Goal: Task Accomplishment & Management: Use online tool/utility

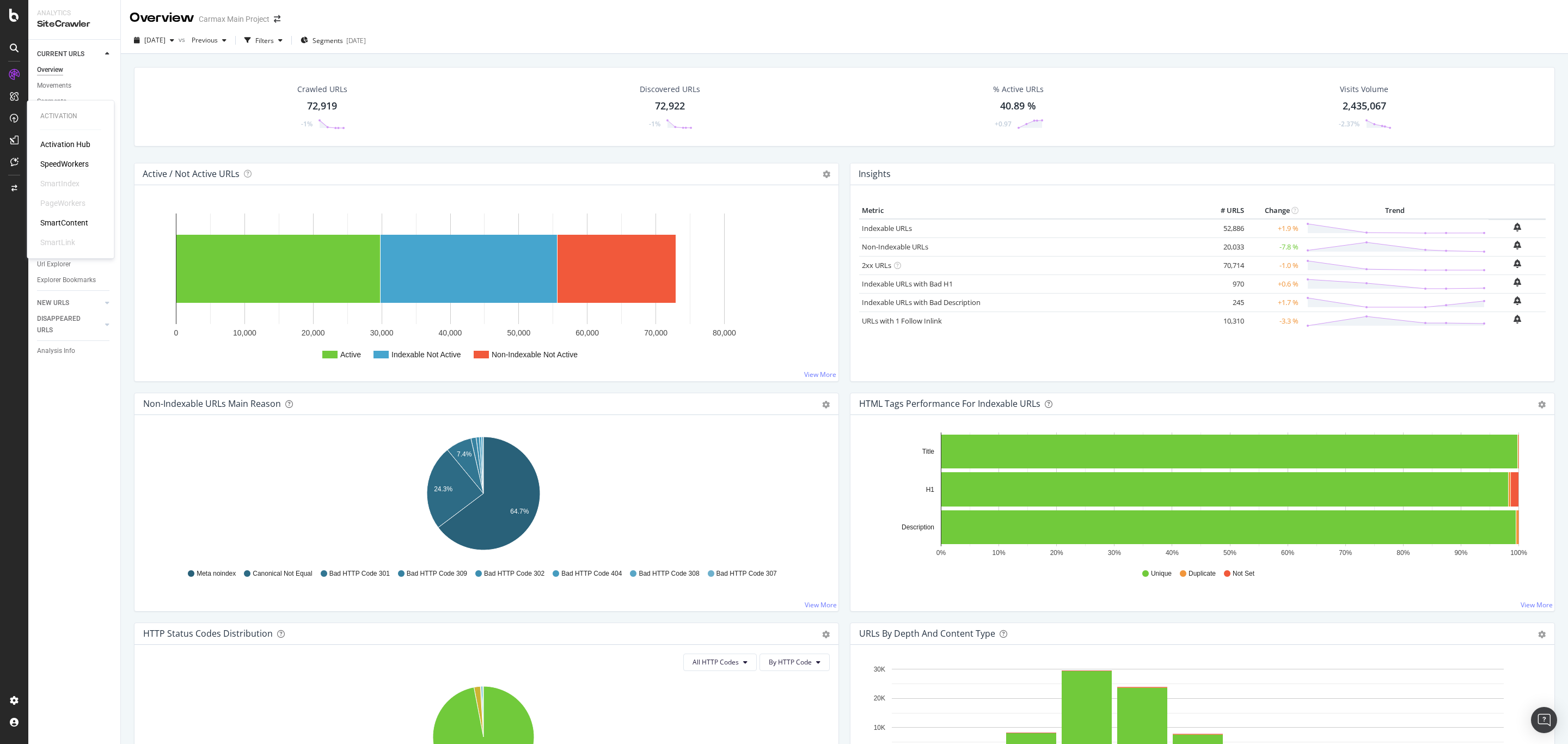
click at [60, 166] on div "SpeedWorkers" at bounding box center [64, 164] width 48 height 11
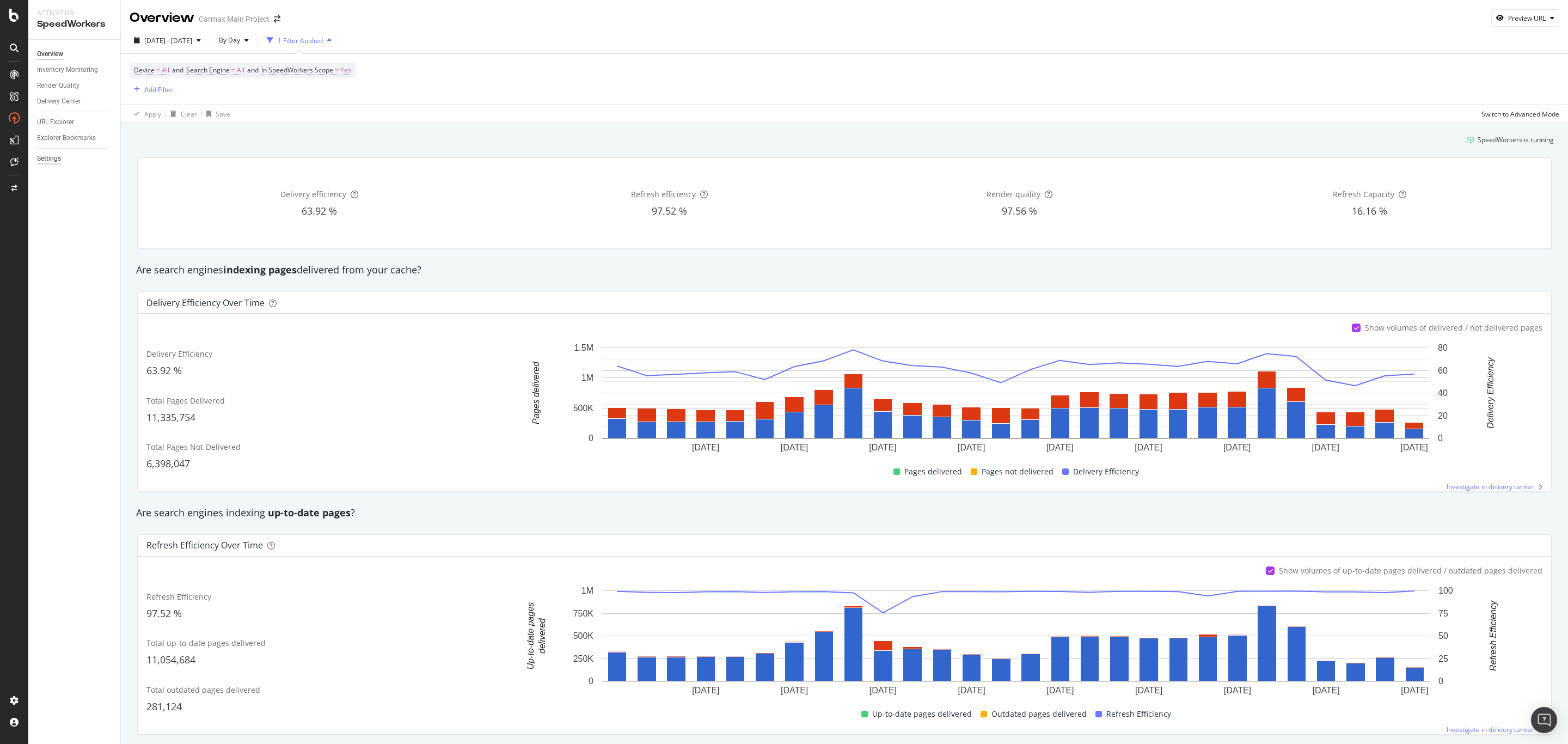
click at [57, 158] on div "Settings" at bounding box center [48, 159] width 24 height 11
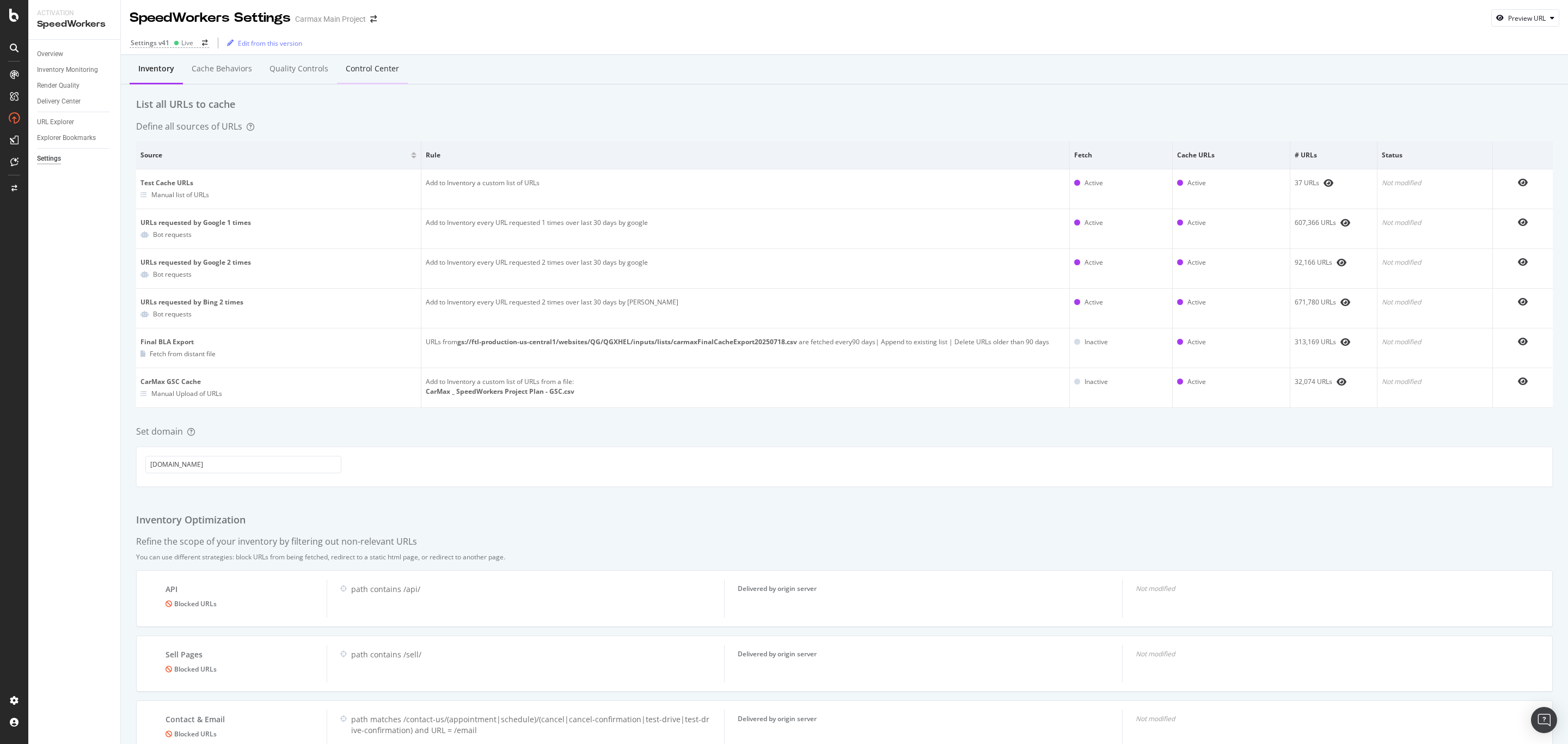
click at [381, 65] on div "Control Center" at bounding box center [372, 68] width 53 height 11
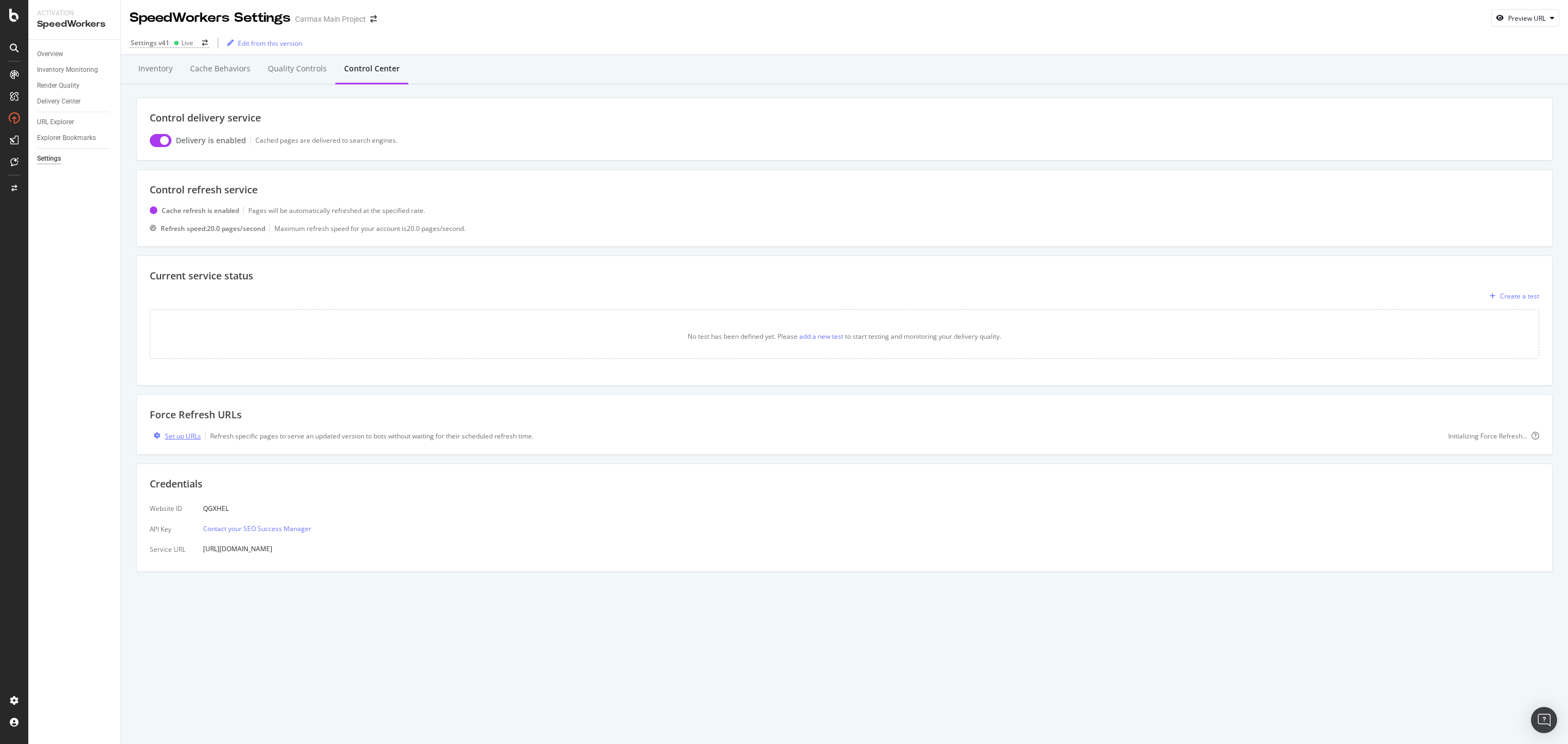
click at [185, 440] on div "Set up URLs" at bounding box center [183, 436] width 36 height 9
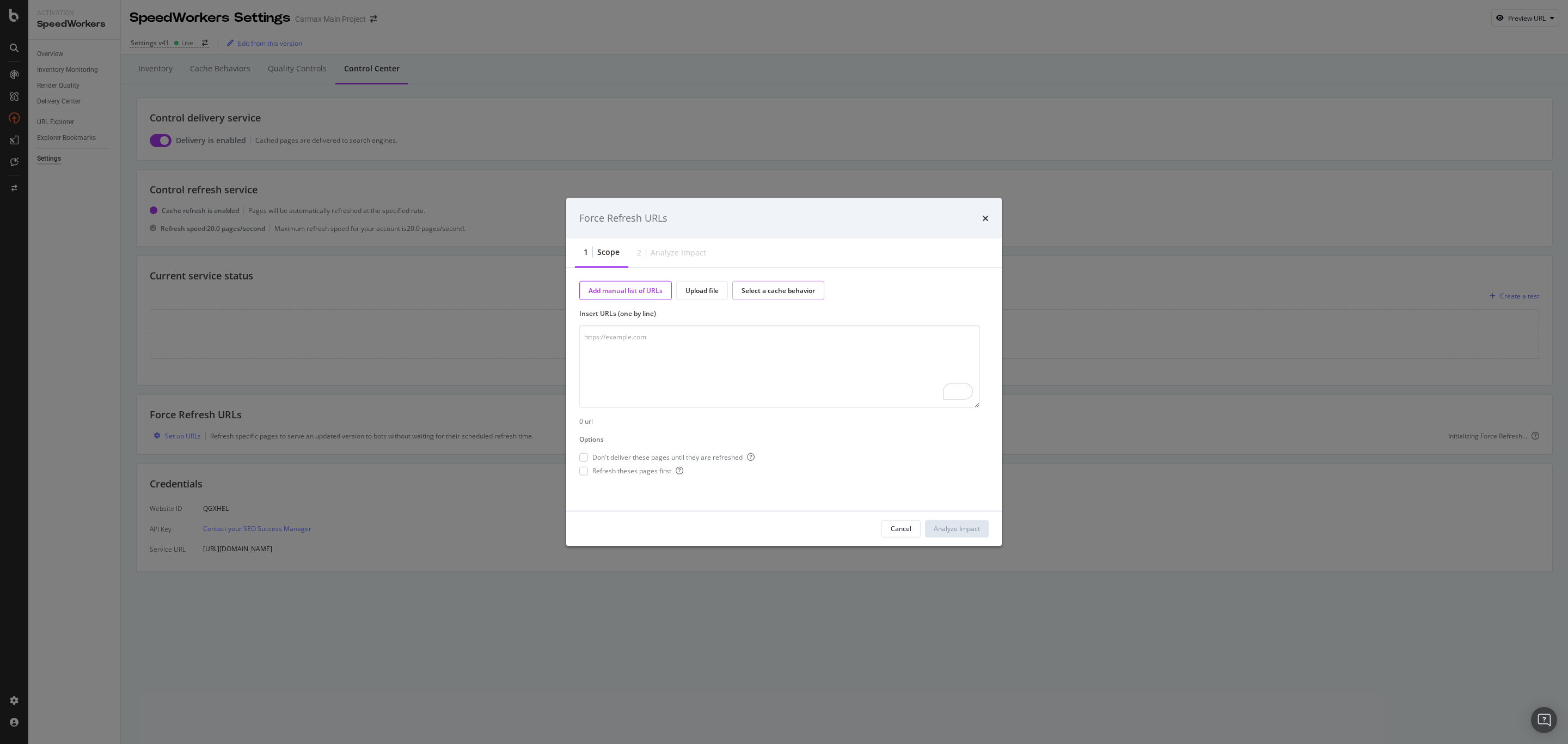
click at [807, 298] on div "Select a cache behavior" at bounding box center [778, 289] width 92 height 19
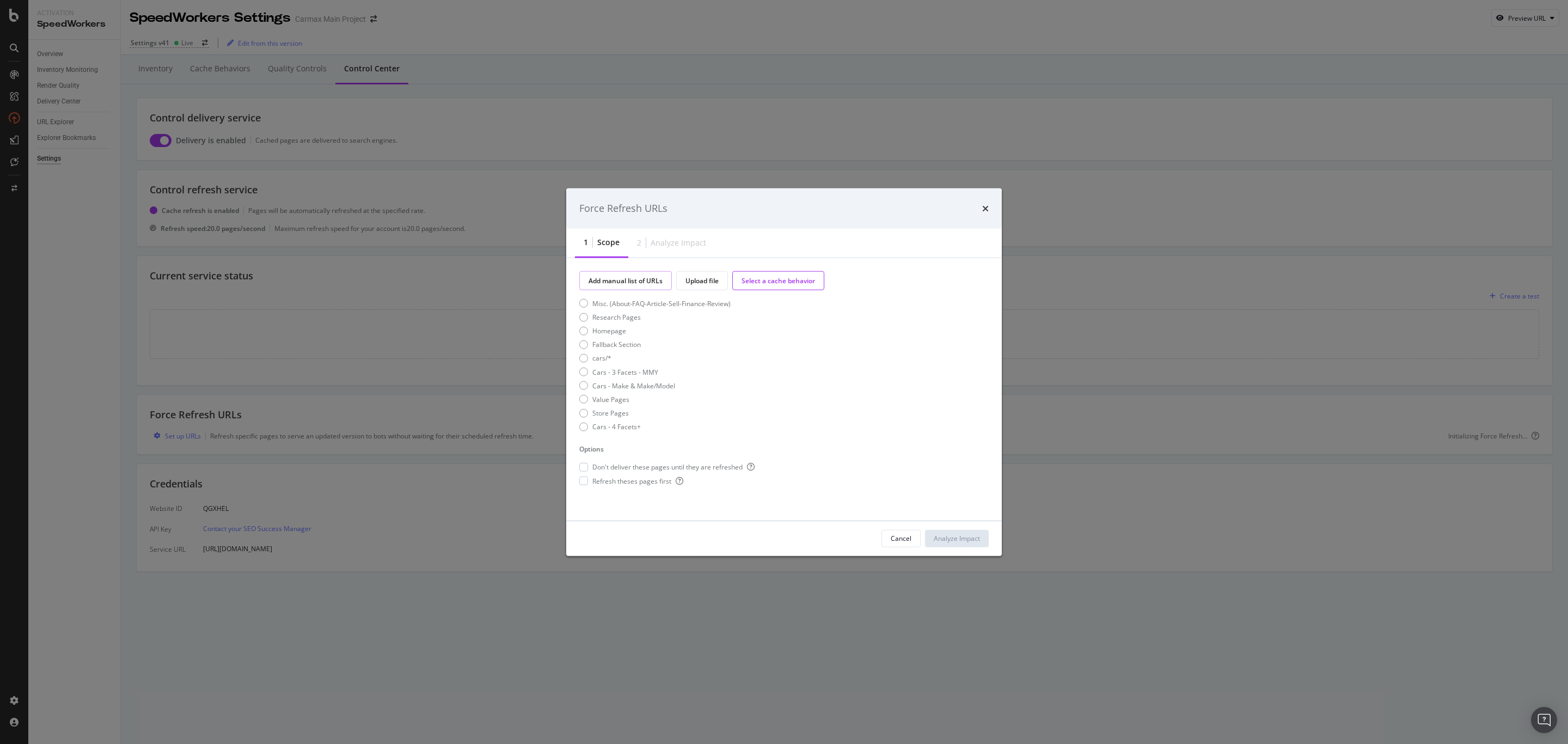
click at [652, 278] on div "Add manual list of URLs" at bounding box center [625, 280] width 74 height 9
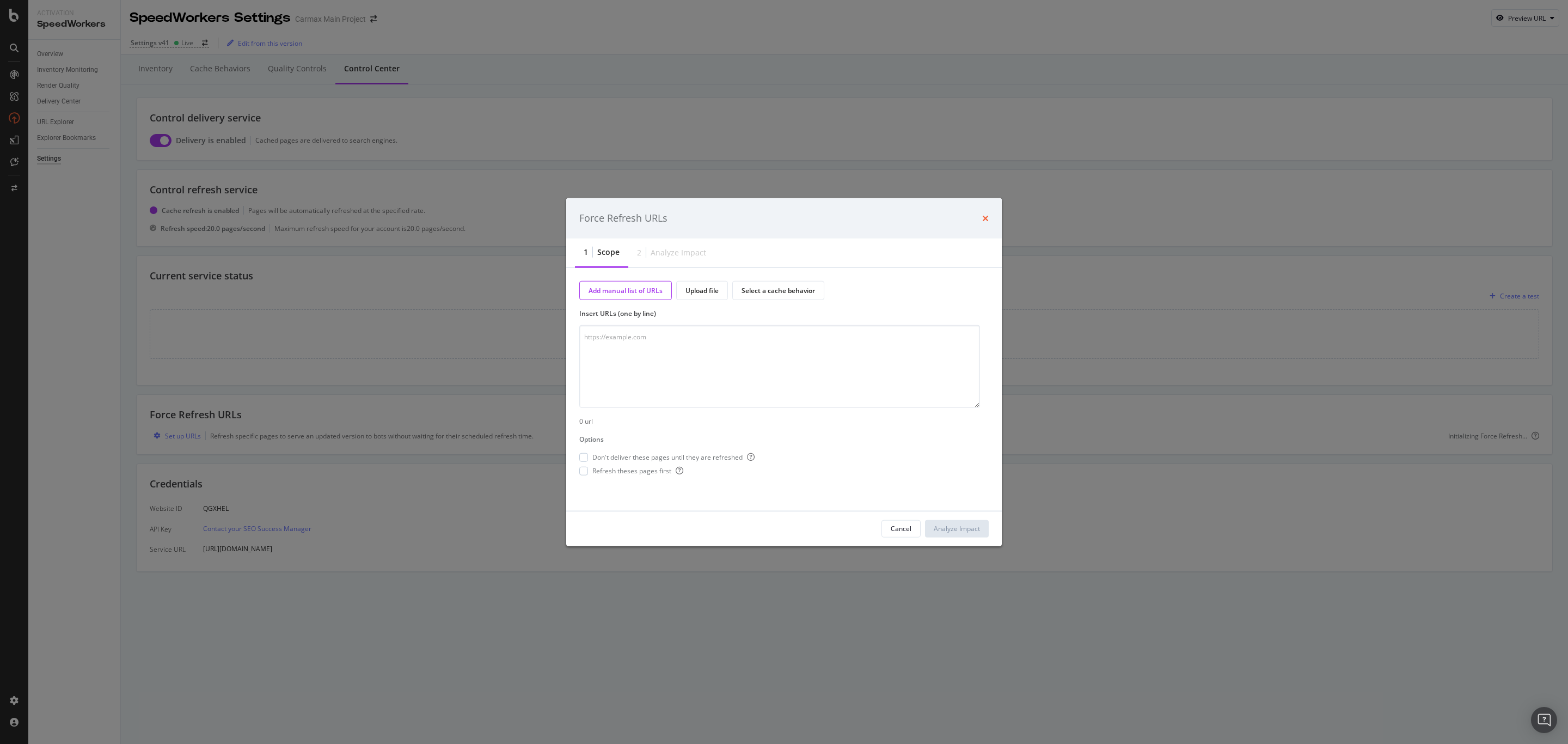
click at [984, 217] on icon "times" at bounding box center [985, 218] width 7 height 9
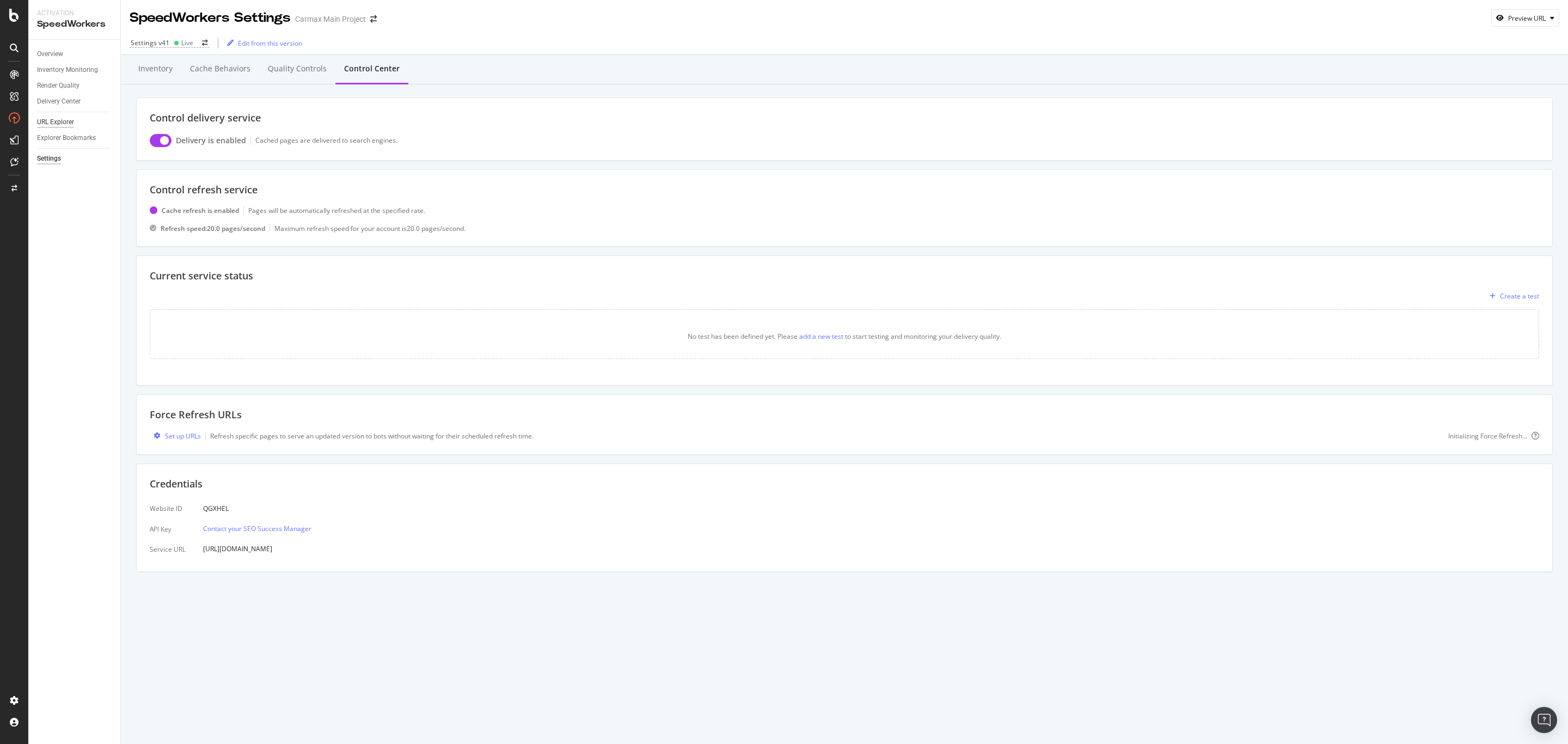
click at [55, 123] on div "URL Explorer" at bounding box center [55, 123] width 37 height 11
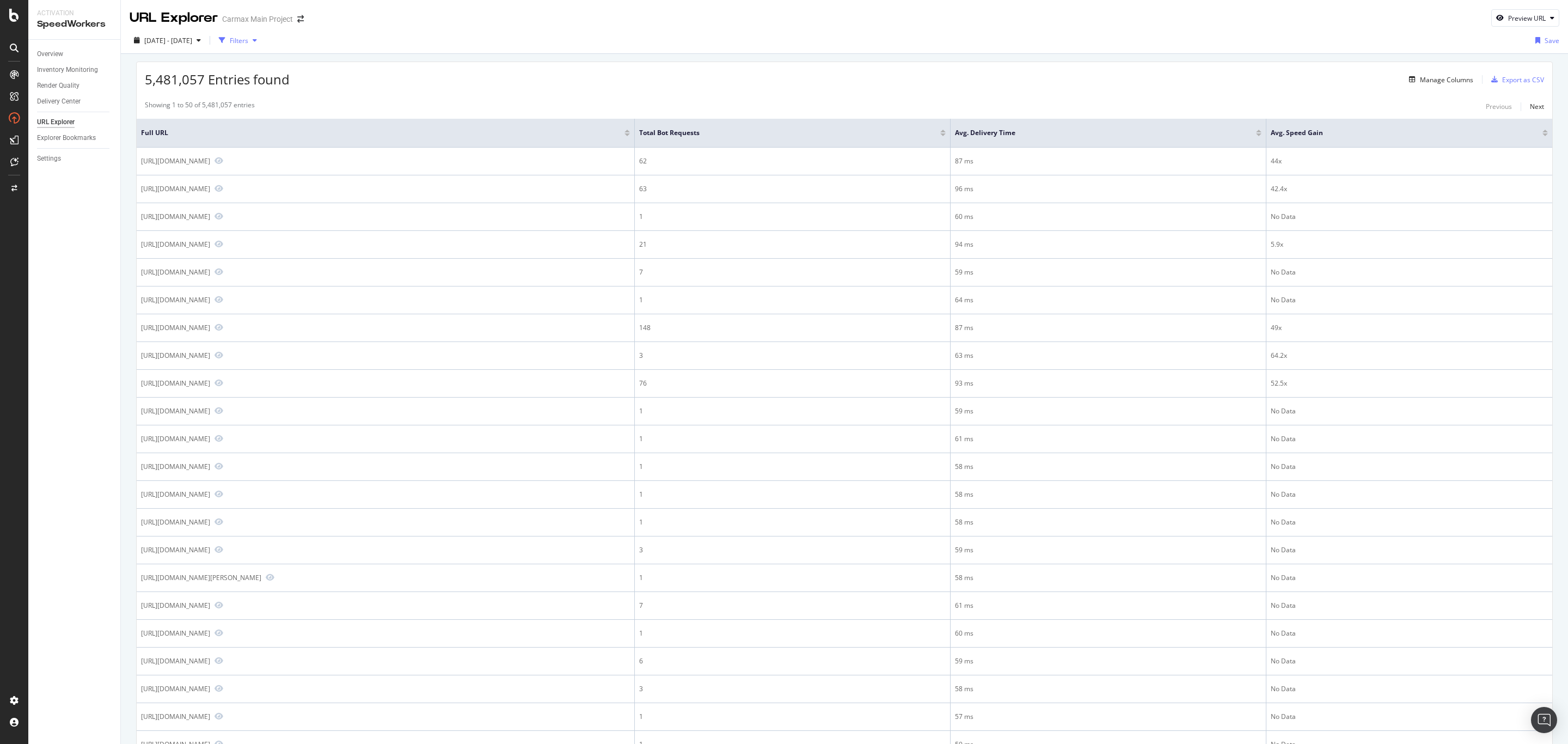
click at [248, 40] on div "Filters" at bounding box center [239, 40] width 19 height 9
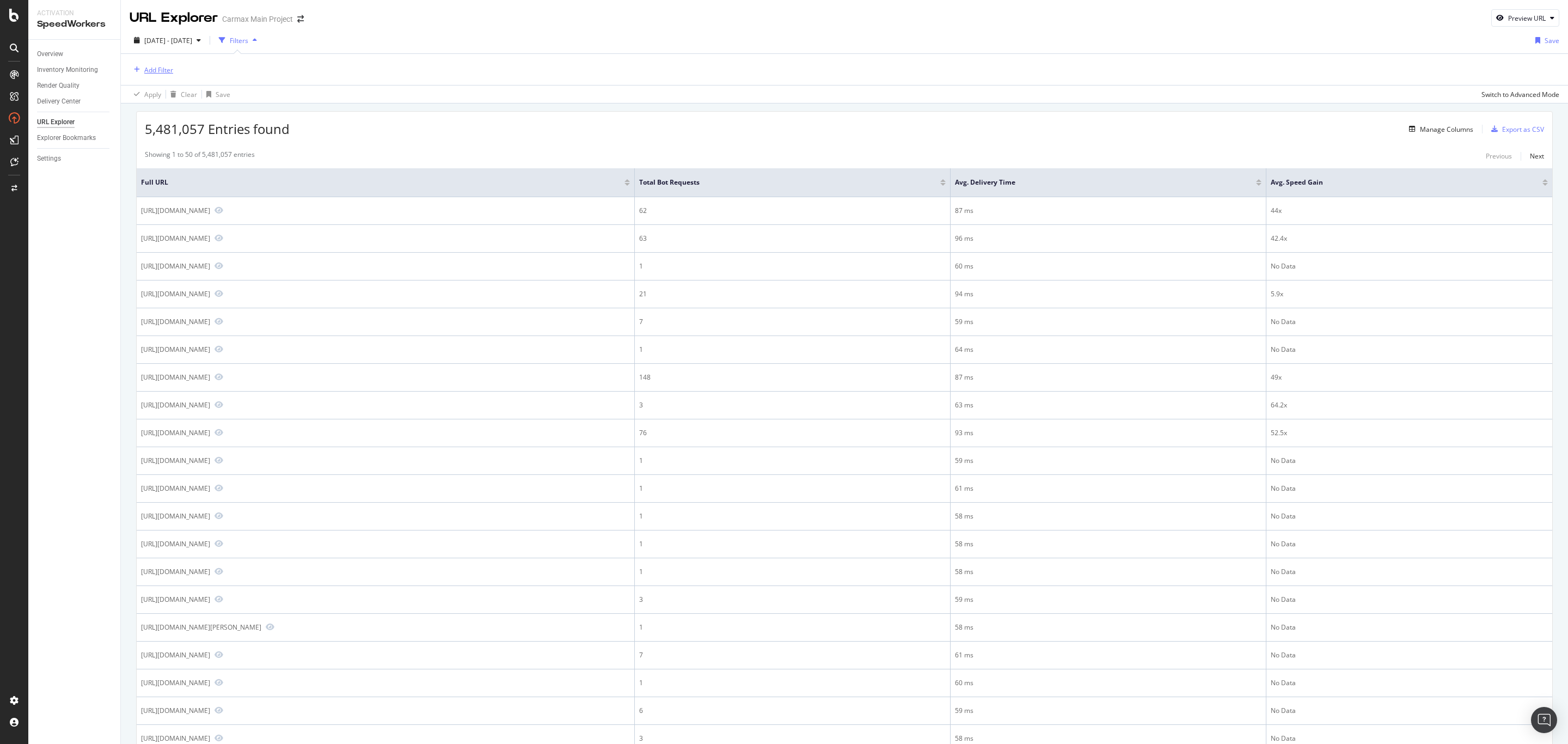
click at [159, 70] on div "Add Filter" at bounding box center [159, 69] width 29 height 9
type input "url"
click at [183, 145] on span "URL" at bounding box center [187, 145] width 13 height 9
click at [184, 117] on input "text" at bounding box center [199, 116] width 118 height 17
paste input "[URL][DOMAIN_NAME]"
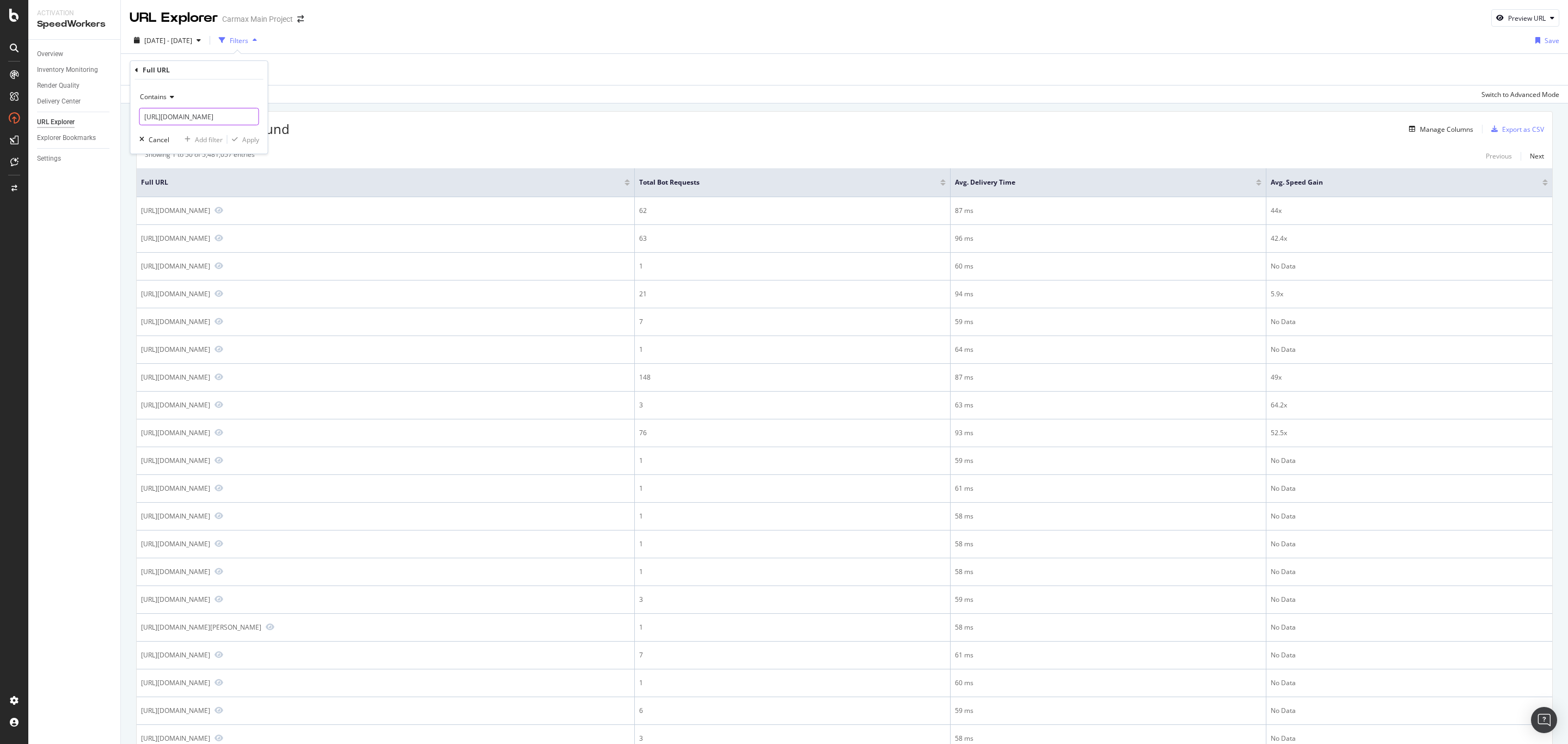
scroll to position [0, 47]
type input "[URL][DOMAIN_NAME]"
click at [165, 99] on span "Contains" at bounding box center [153, 96] width 27 height 9
click at [172, 177] on span "Ends with" at bounding box center [159, 176] width 29 height 9
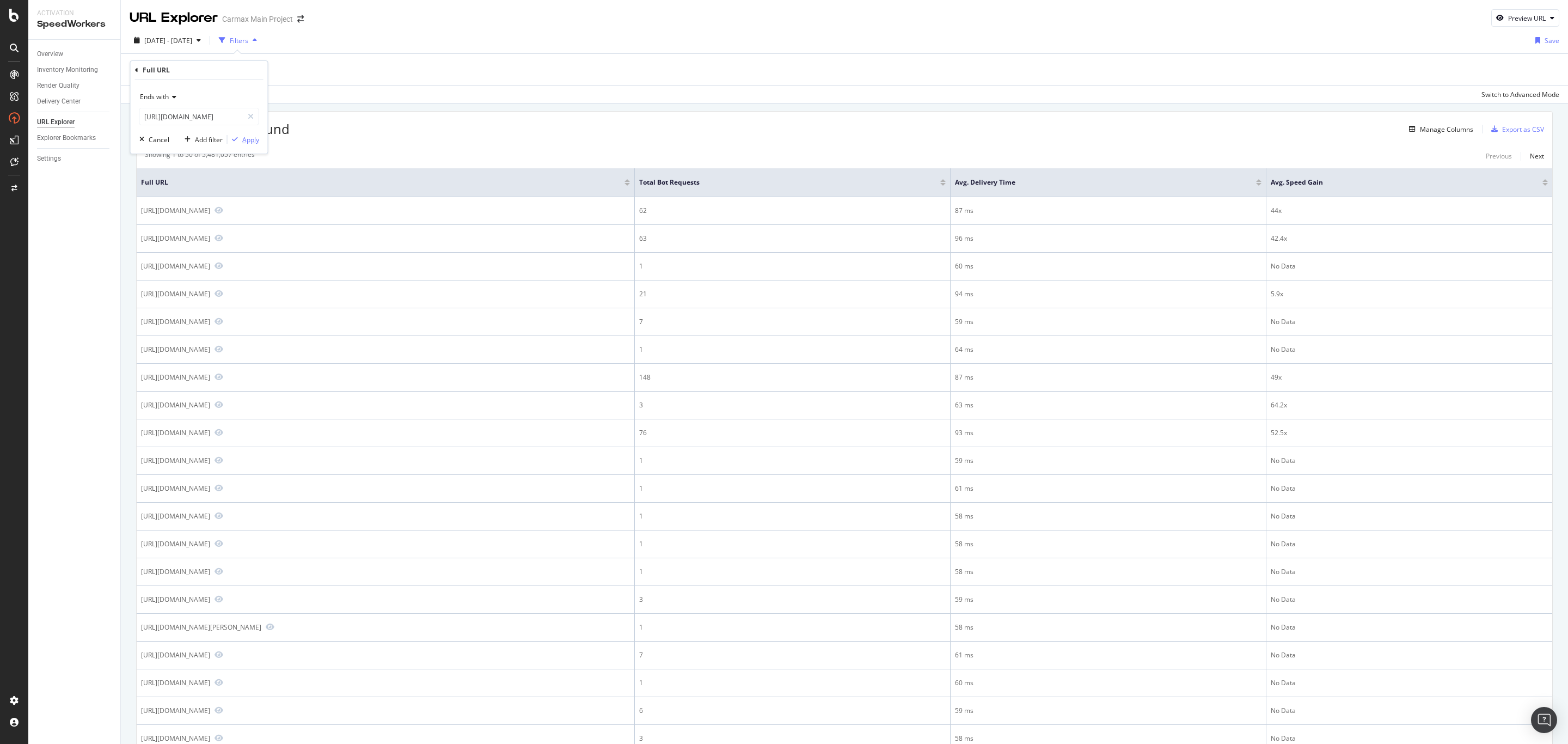
click at [252, 141] on div "Apply" at bounding box center [251, 139] width 17 height 9
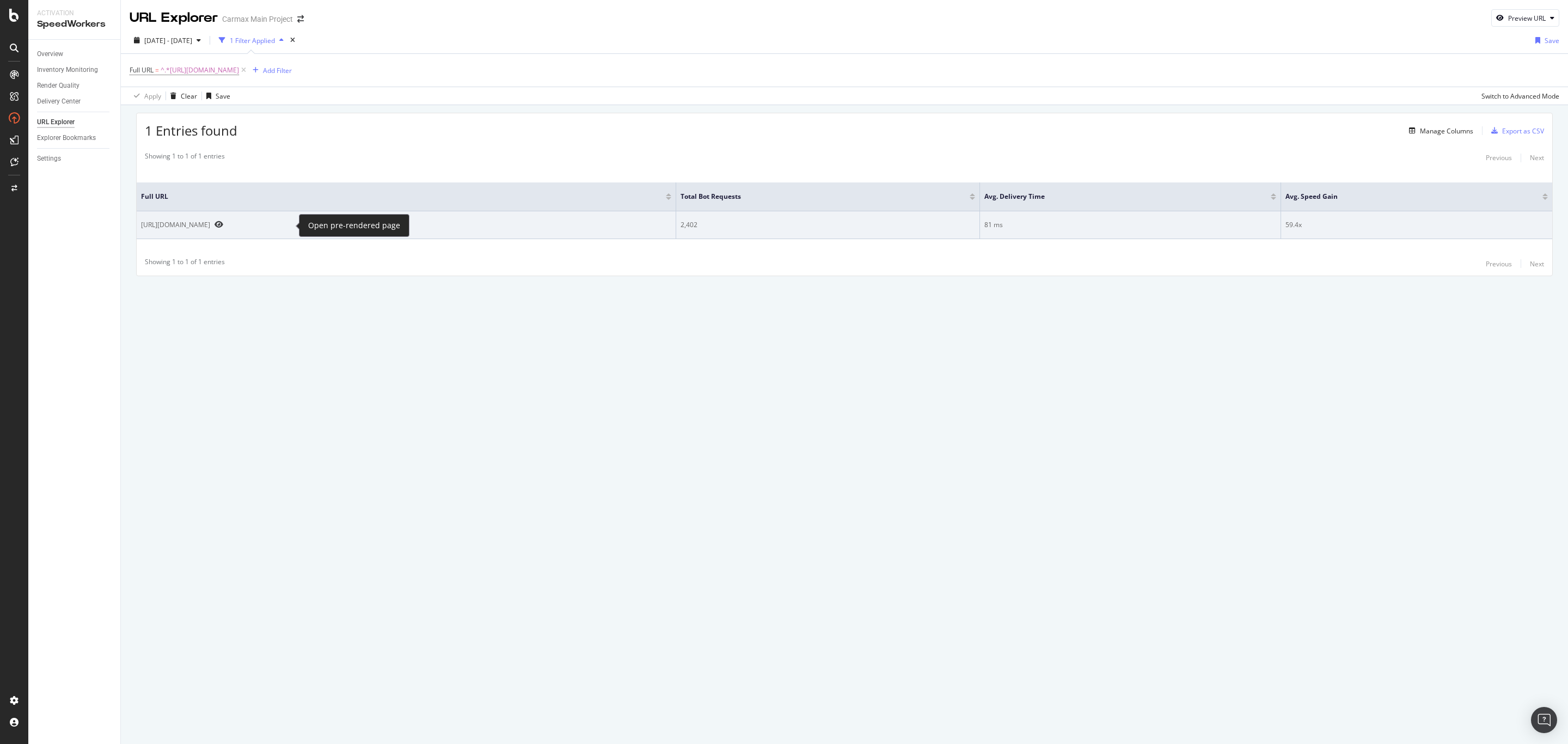
click at [223, 226] on icon "Preview https://www.carmax.com/cars/toyota/4runner" at bounding box center [219, 224] width 9 height 7
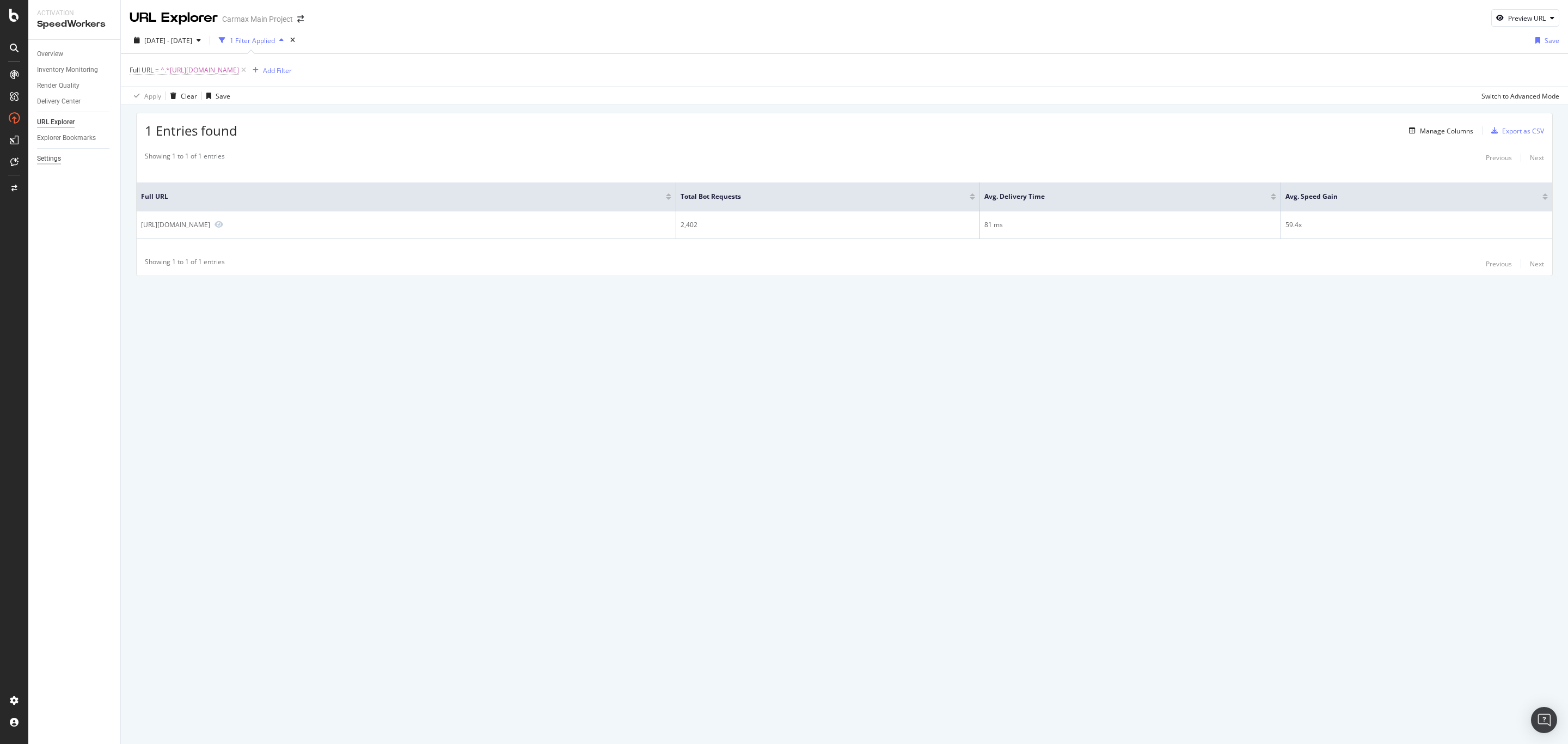
click at [56, 159] on div "Settings" at bounding box center [48, 159] width 24 height 11
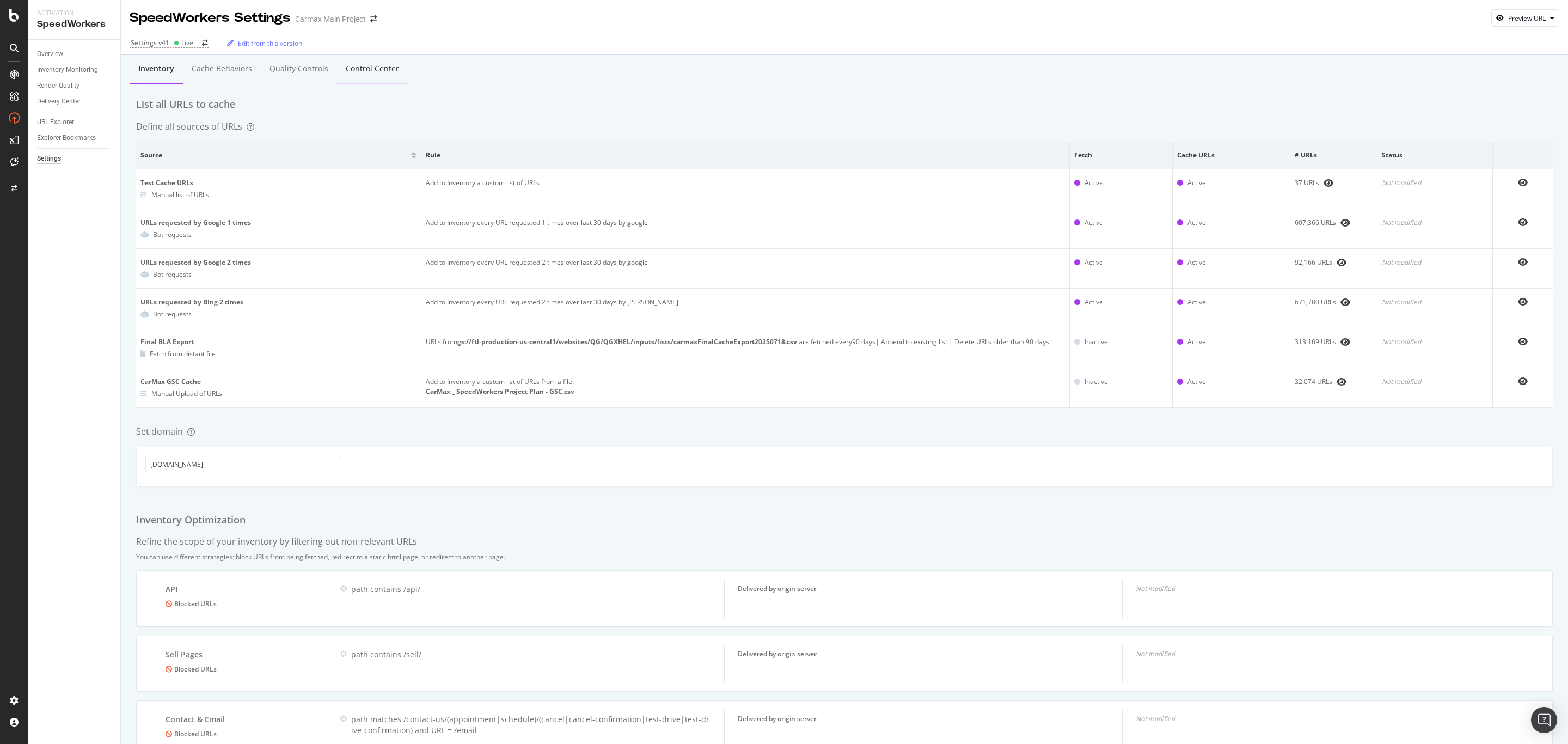
click at [371, 71] on div "Control Center" at bounding box center [372, 68] width 53 height 11
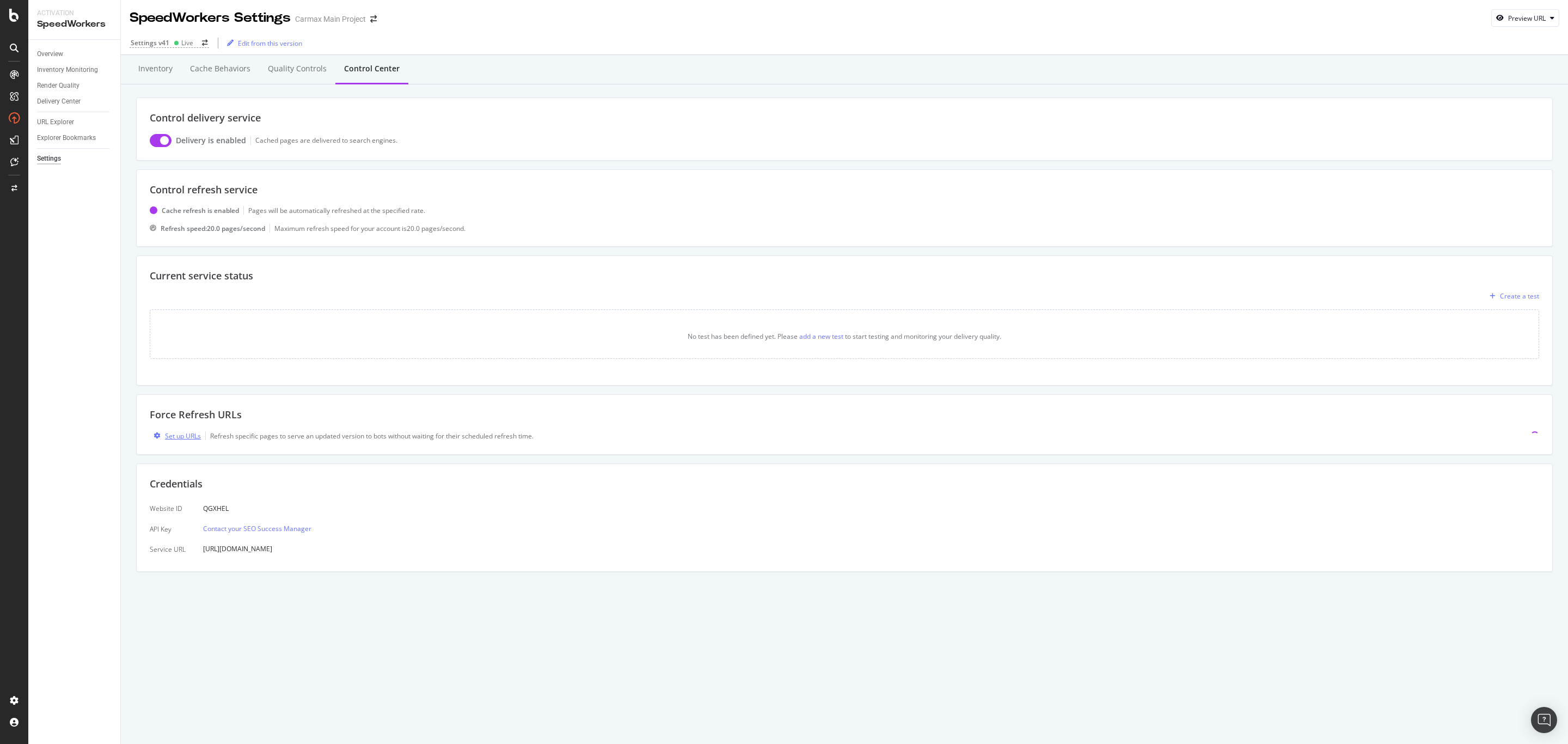
click at [188, 440] on div "Set up URLs" at bounding box center [183, 436] width 36 height 9
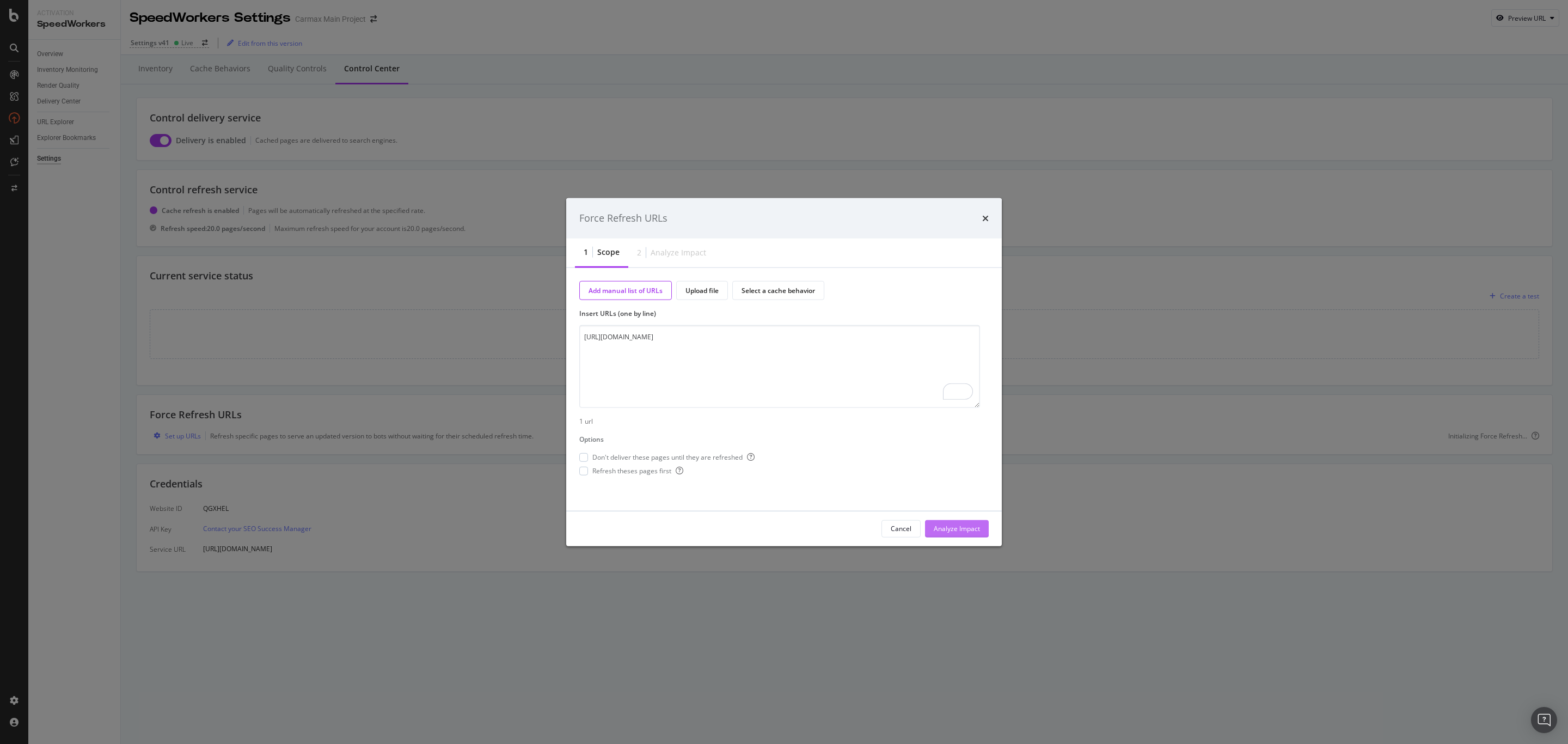
type textarea "[URL][DOMAIN_NAME]"
click at [946, 528] on div "Analyze Impact" at bounding box center [957, 528] width 47 height 9
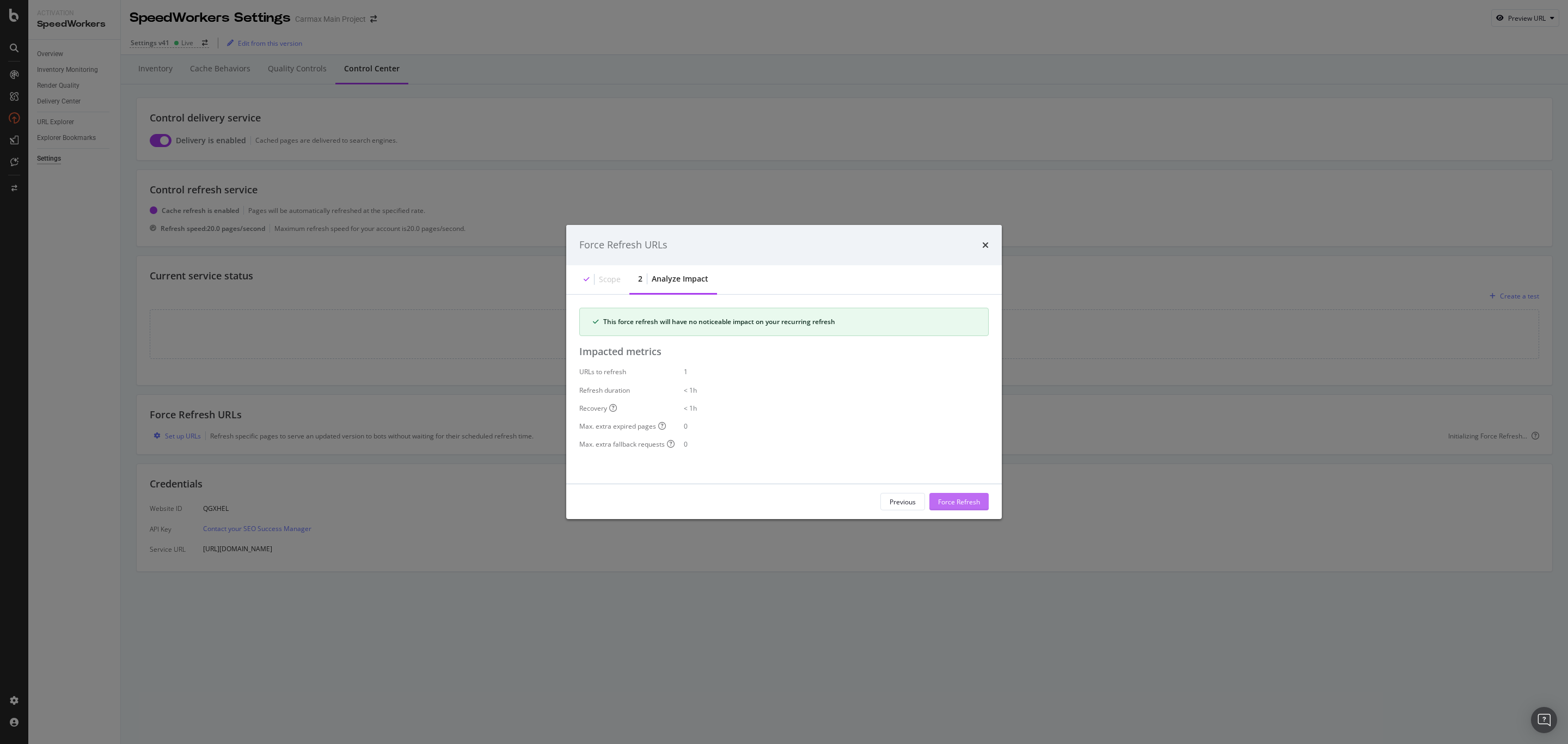
click at [959, 505] on div "Force Refresh" at bounding box center [958, 501] width 42 height 9
